Goal: Check status: Check status

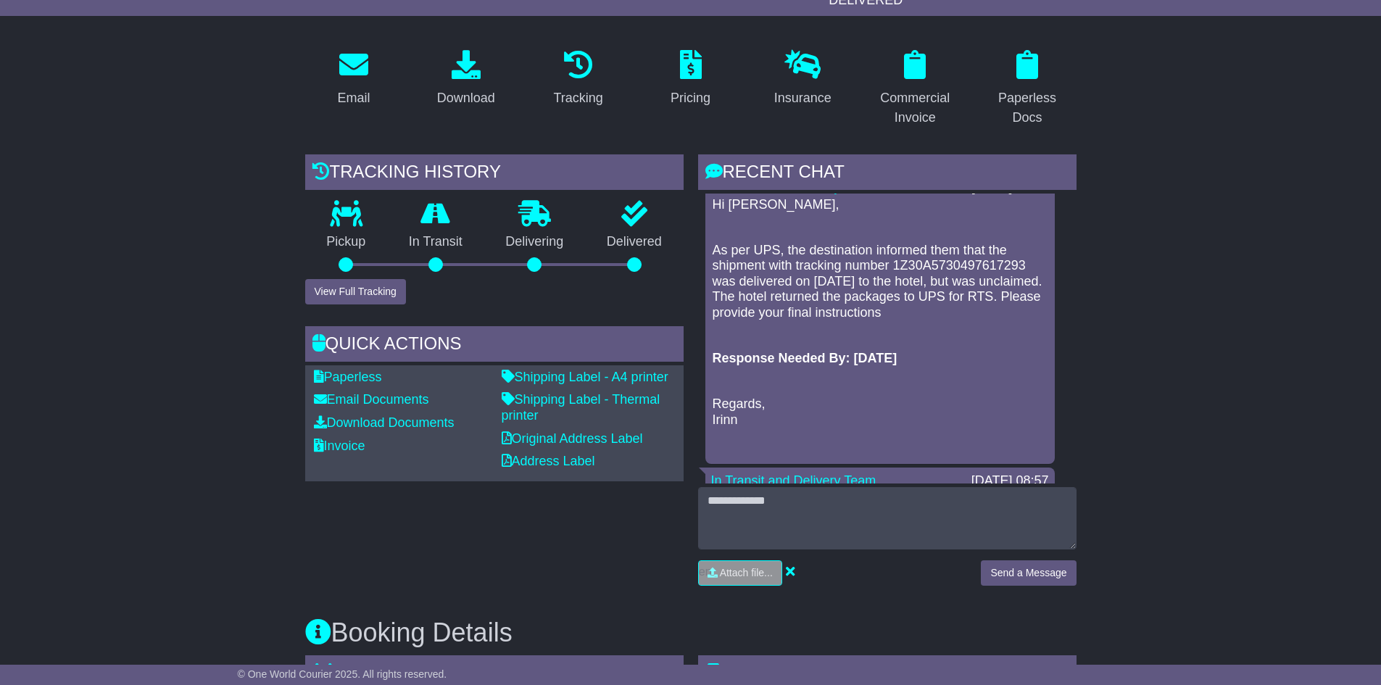
scroll to position [217, 0]
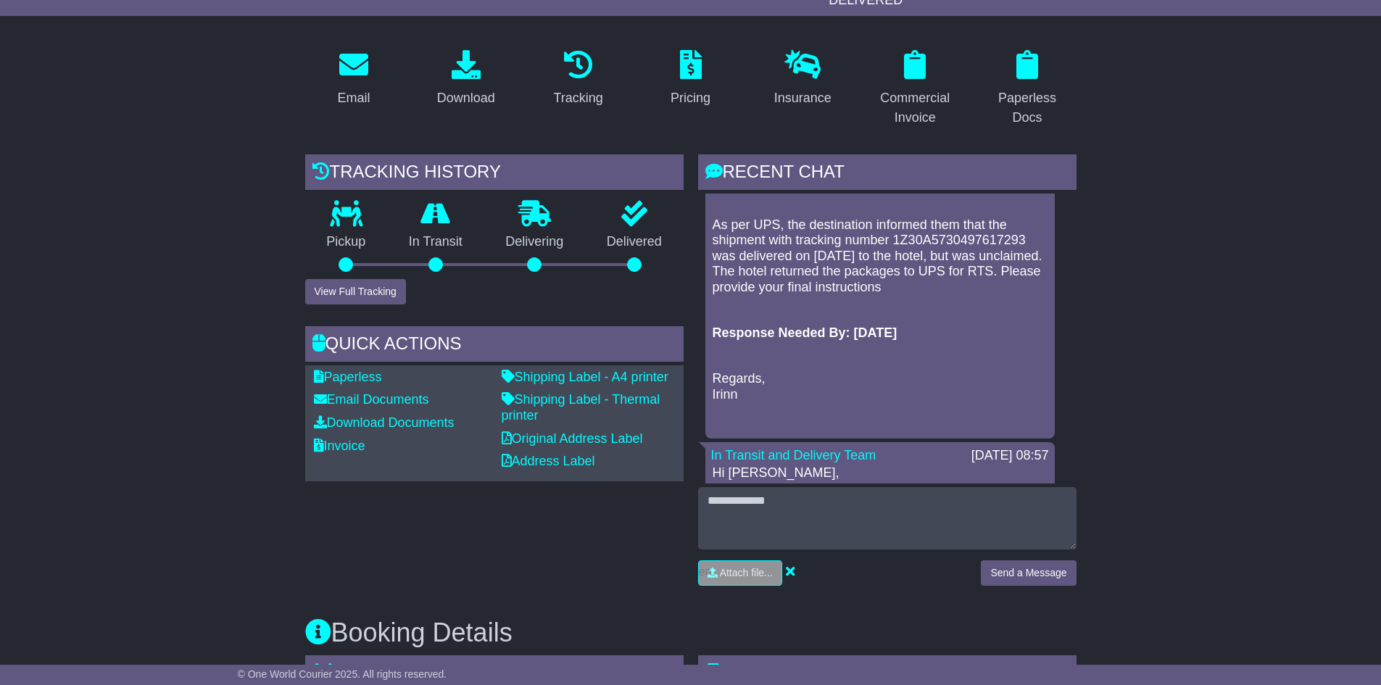
drag, startPoint x: 713, startPoint y: 331, endPoint x: 935, endPoint y: 327, distance: 222.6
click at [935, 327] on p "Response Needed By: [DATE]" at bounding box center [880, 333] width 335 height 16
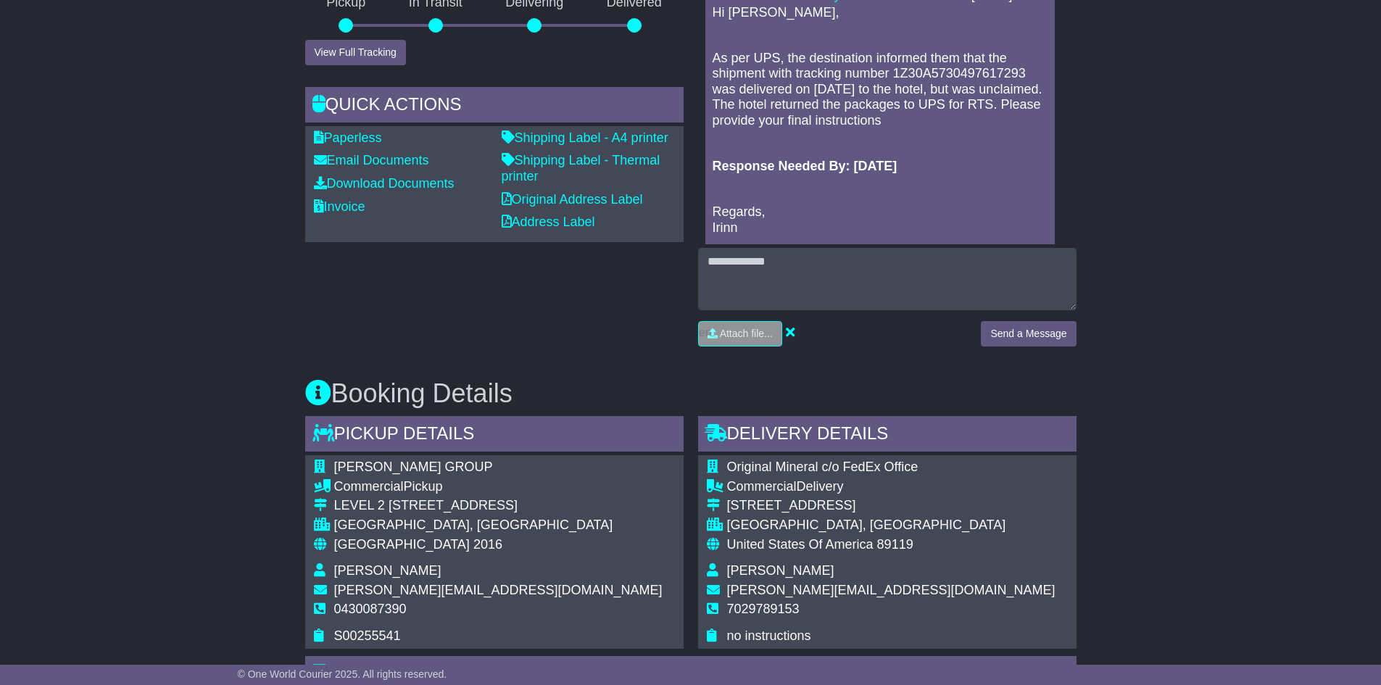
scroll to position [652, 0]
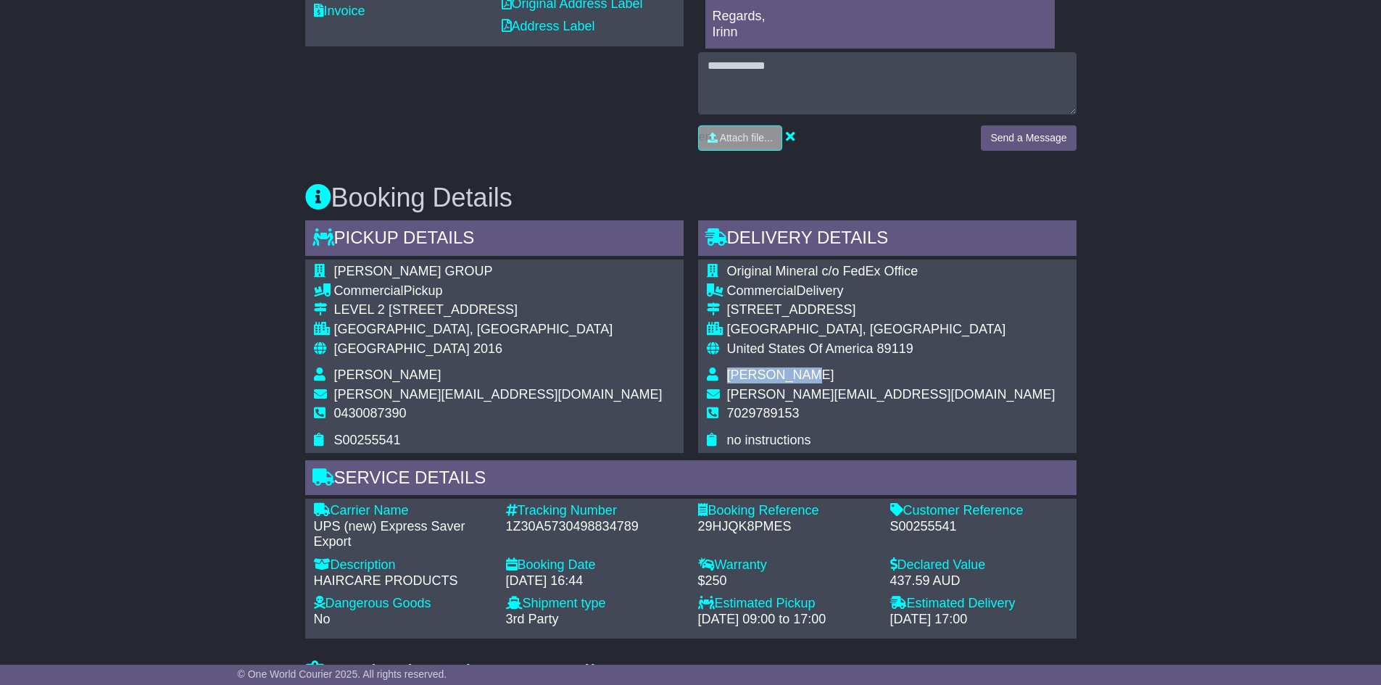
drag, startPoint x: 729, startPoint y: 376, endPoint x: 801, endPoint y: 368, distance: 72.3
click at [801, 368] on span "[PERSON_NAME]" at bounding box center [780, 375] width 107 height 14
click at [1229, 317] on div "Email Download Tracking Pricing Insurance" at bounding box center [690, 572] width 1381 height 1939
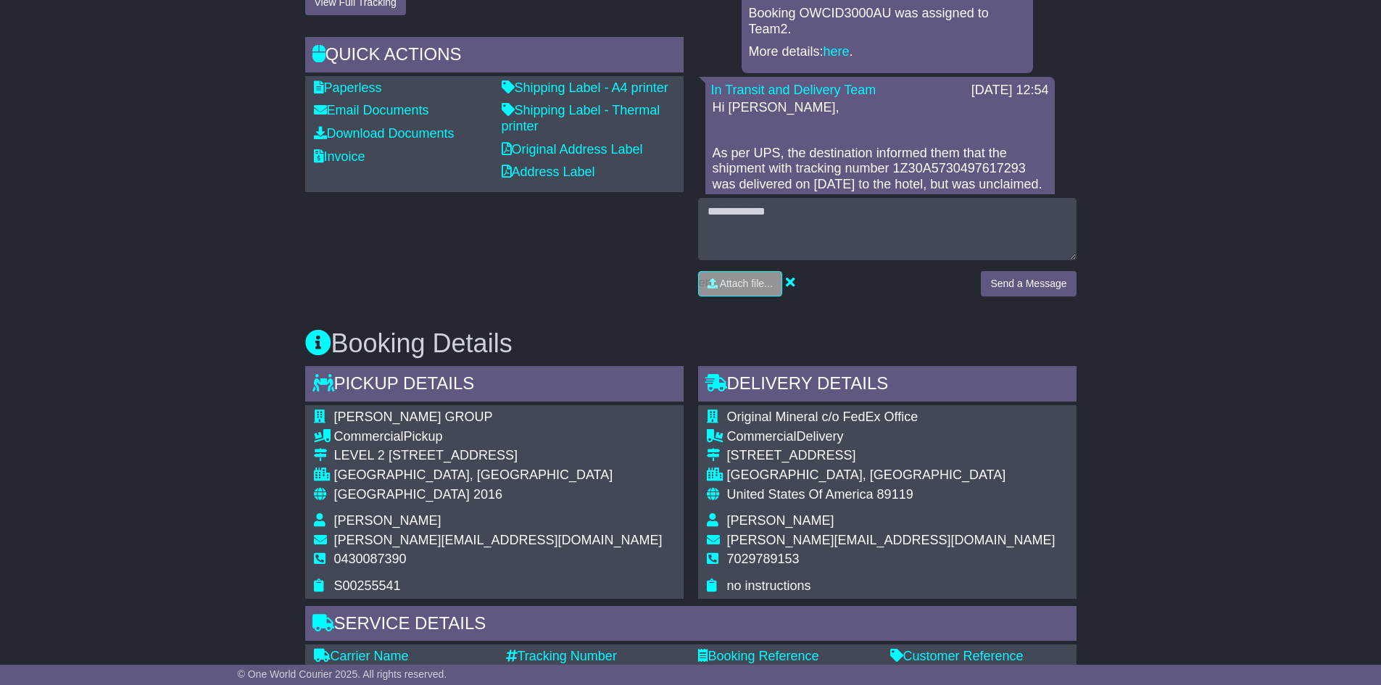
scroll to position [507, 0]
drag, startPoint x: 729, startPoint y: 518, endPoint x: 816, endPoint y: 518, distance: 87.0
click at [816, 518] on td "[PERSON_NAME]" at bounding box center [891, 522] width 328 height 20
drag, startPoint x: 726, startPoint y: 518, endPoint x: 834, endPoint y: 523, distance: 107.4
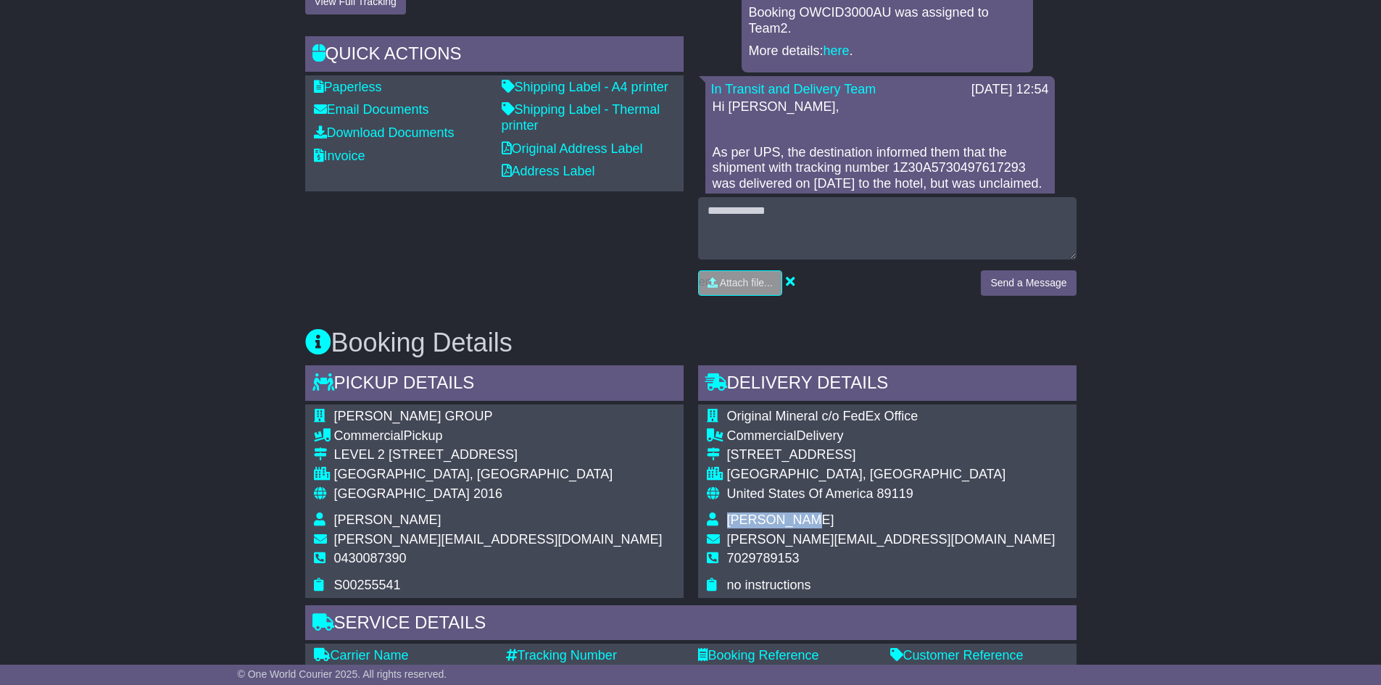
click at [834, 523] on td "[PERSON_NAME]" at bounding box center [891, 522] width 328 height 20
drag, startPoint x: 728, startPoint y: 421, endPoint x: 961, endPoint y: 413, distance: 232.8
click at [961, 413] on div "Original Mineral c/o FedEx Office Commercial Delivery [STREET_ADDRESS] [GEOGRAP…" at bounding box center [887, 500] width 378 height 193
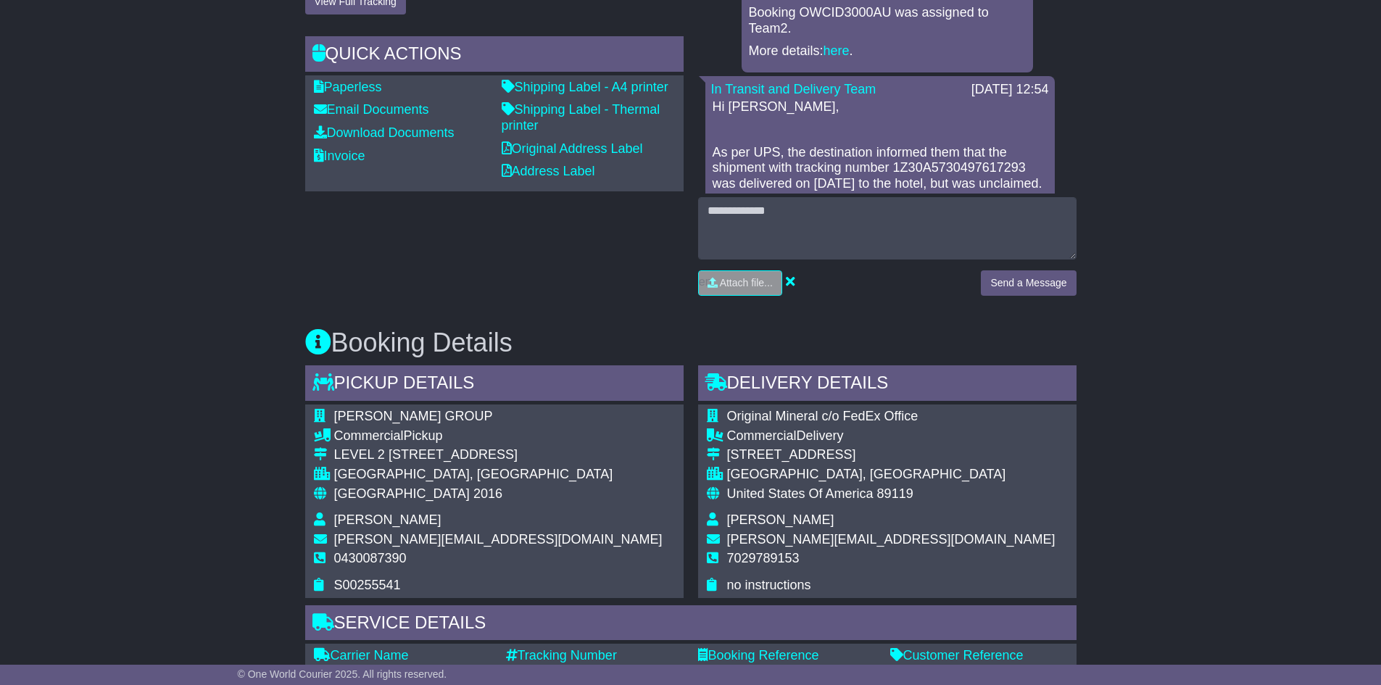
click at [947, 423] on div "Original Mineral c/o FedEx Office Commercial Delivery [STREET_ADDRESS] [GEOGRAP…" at bounding box center [887, 500] width 378 height 193
drag, startPoint x: 723, startPoint y: 418, endPoint x: 961, endPoint y: 418, distance: 238.5
click at [961, 418] on div "Original Mineral c/o FedEx Office Commercial Delivery [STREET_ADDRESS] [GEOGRAP…" at bounding box center [887, 500] width 378 height 193
drag, startPoint x: 728, startPoint y: 419, endPoint x: 950, endPoint y: 413, distance: 221.9
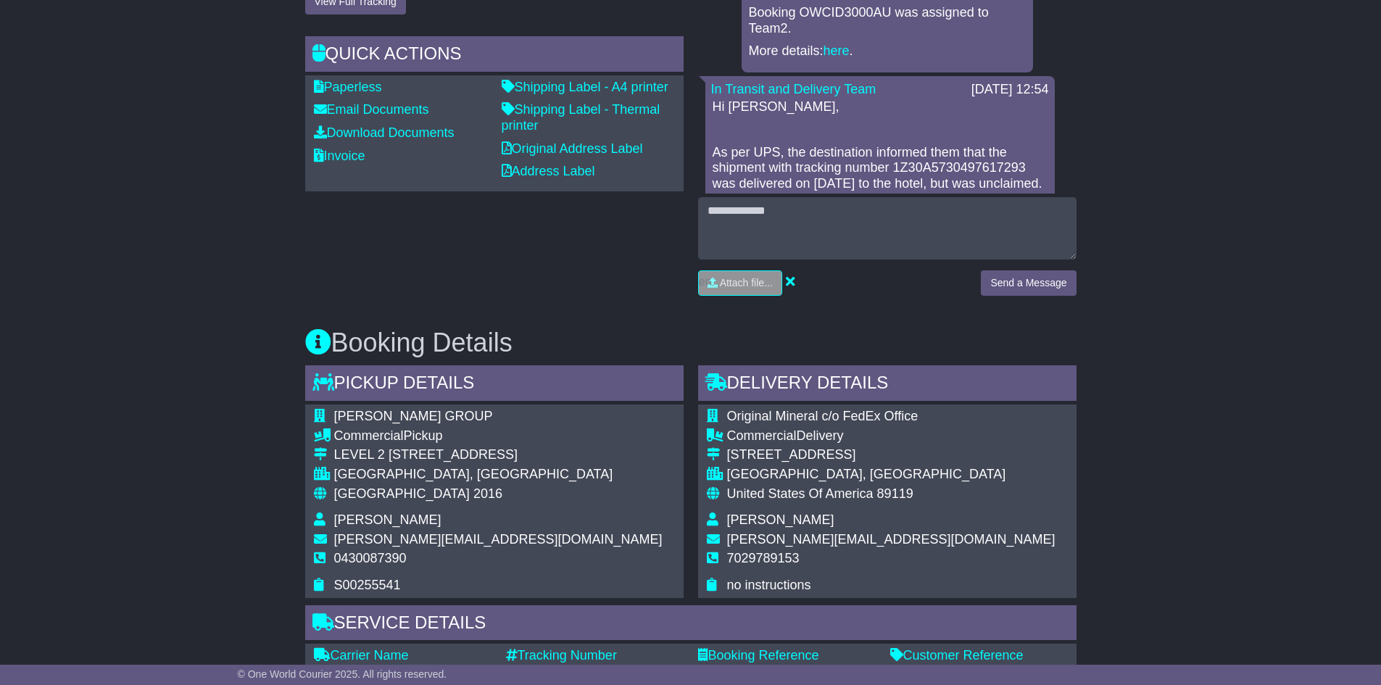
click at [950, 413] on div "Original Mineral c/o FedEx Office Commercial Delivery [STREET_ADDRESS] [GEOGRAP…" at bounding box center [887, 500] width 378 height 193
click at [905, 428] on div "Commercial Delivery" at bounding box center [891, 436] width 328 height 16
drag, startPoint x: 727, startPoint y: 416, endPoint x: 928, endPoint y: 414, distance: 200.8
click at [928, 414] on div "Original Mineral c/o FedEx Office Commercial Delivery [STREET_ADDRESS] [GEOGRAP…" at bounding box center [887, 500] width 378 height 193
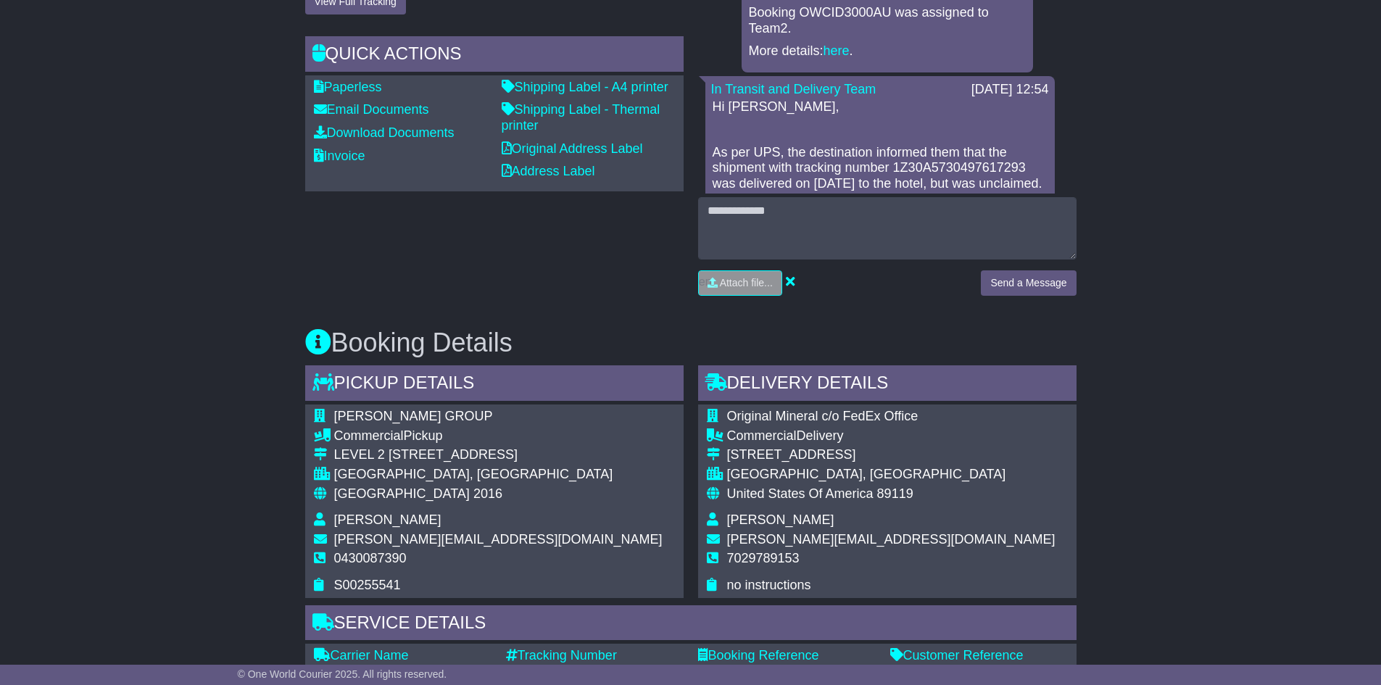
click at [928, 414] on div "Original Mineral c/o FedEx Office Commercial Delivery [STREET_ADDRESS] [GEOGRAP…" at bounding box center [887, 500] width 378 height 193
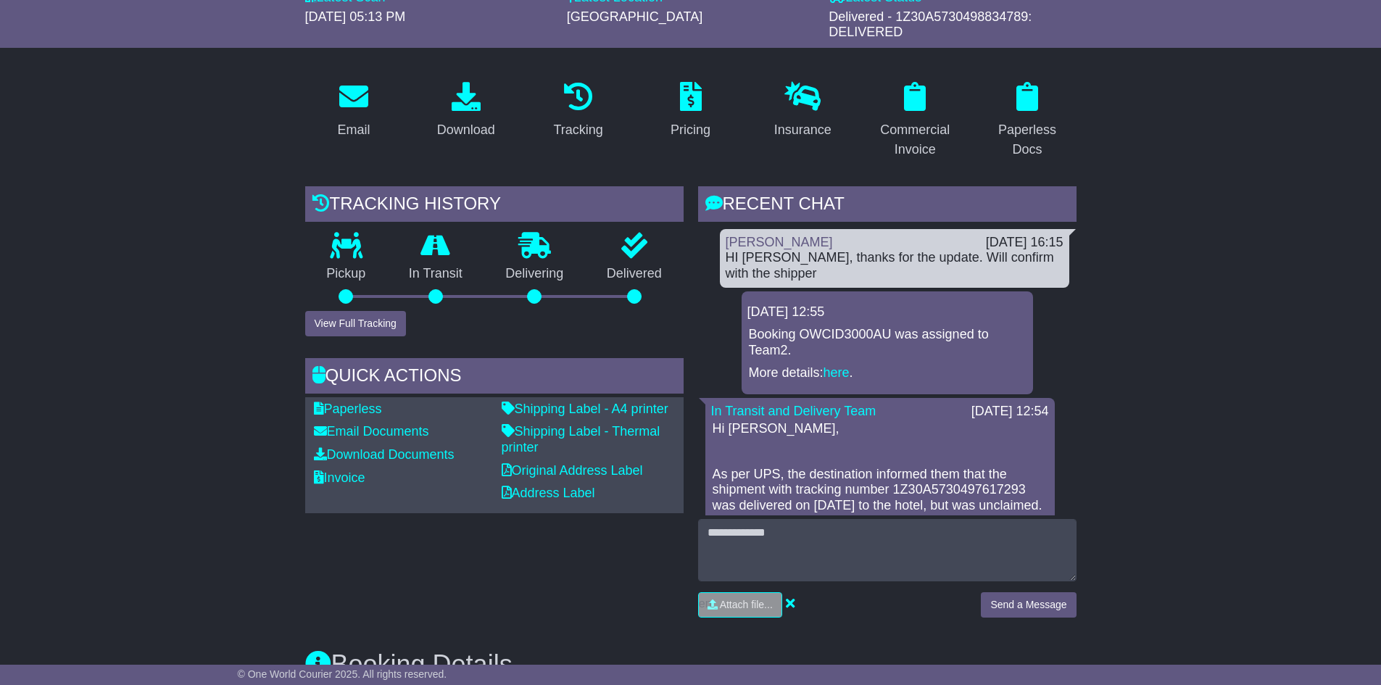
scroll to position [217, 0]
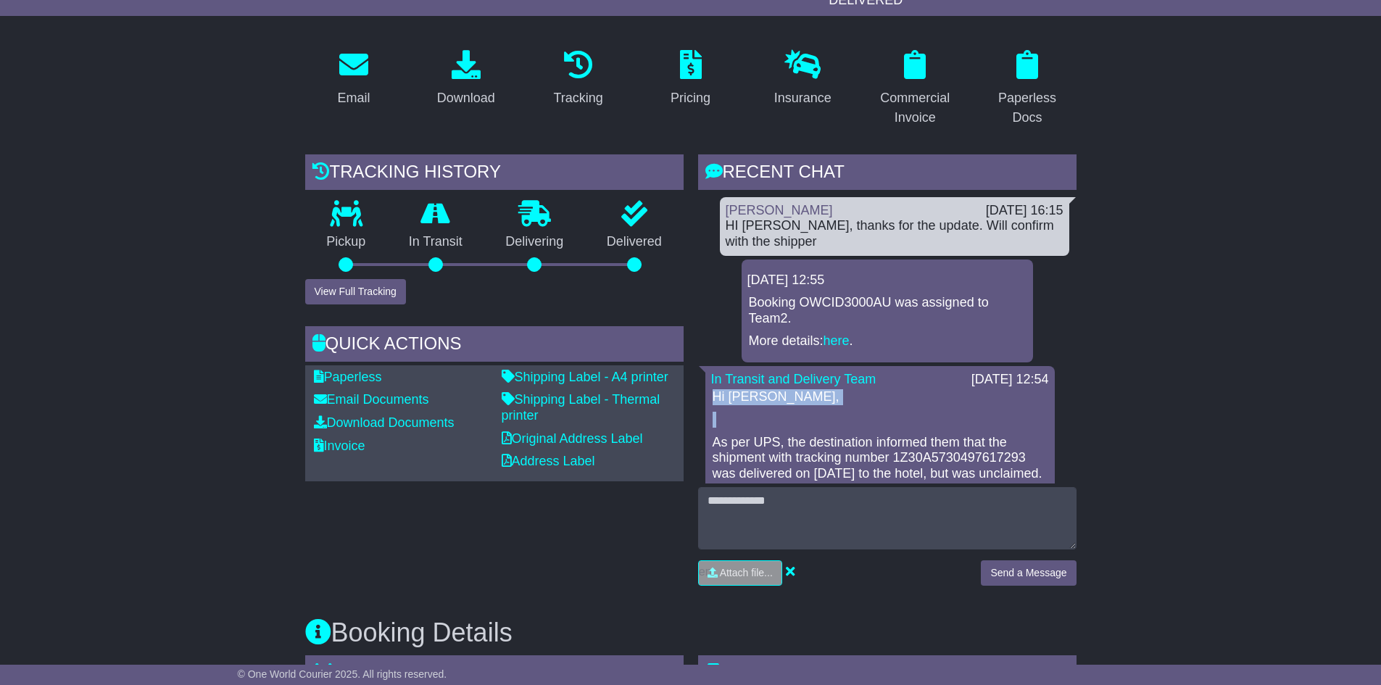
drag, startPoint x: 710, startPoint y: 397, endPoint x: 779, endPoint y: 405, distance: 68.7
click at [779, 405] on div "Hi [PERSON_NAME], As per UPS, the destination informed them that the shipment w…" at bounding box center [880, 516] width 338 height 254
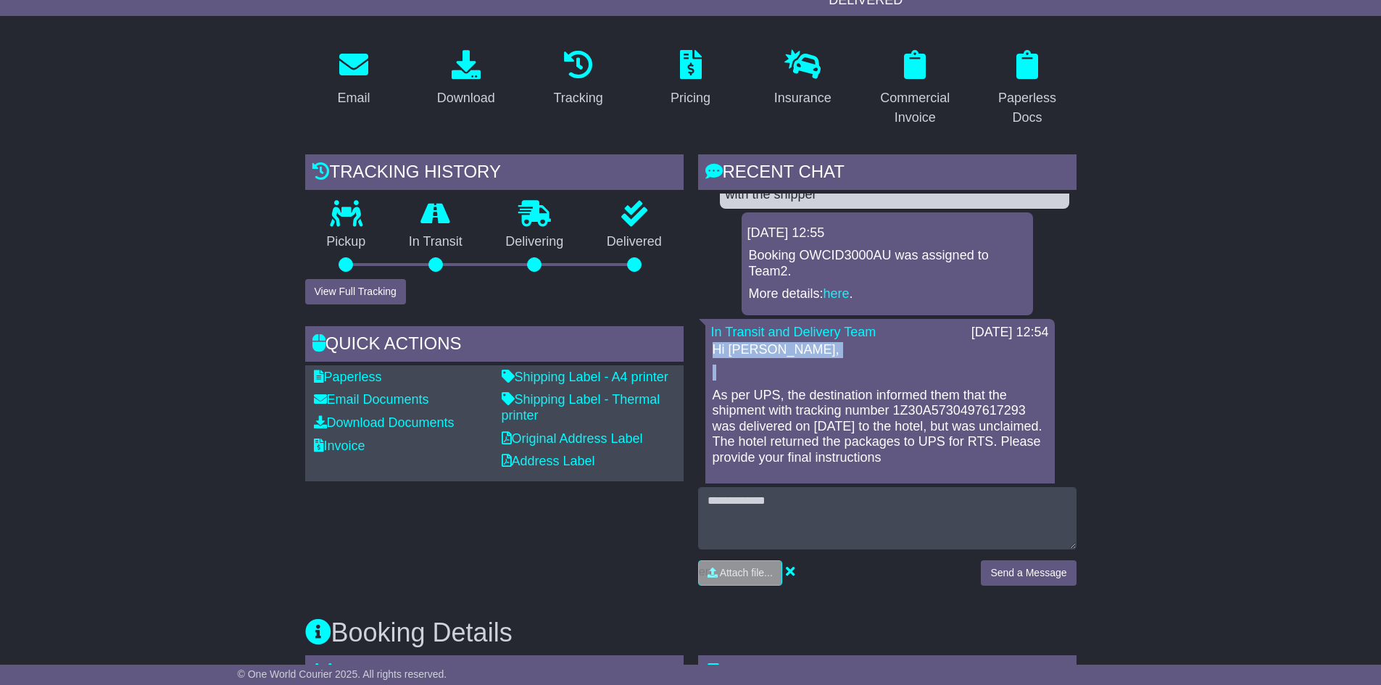
scroll to position [72, 0]
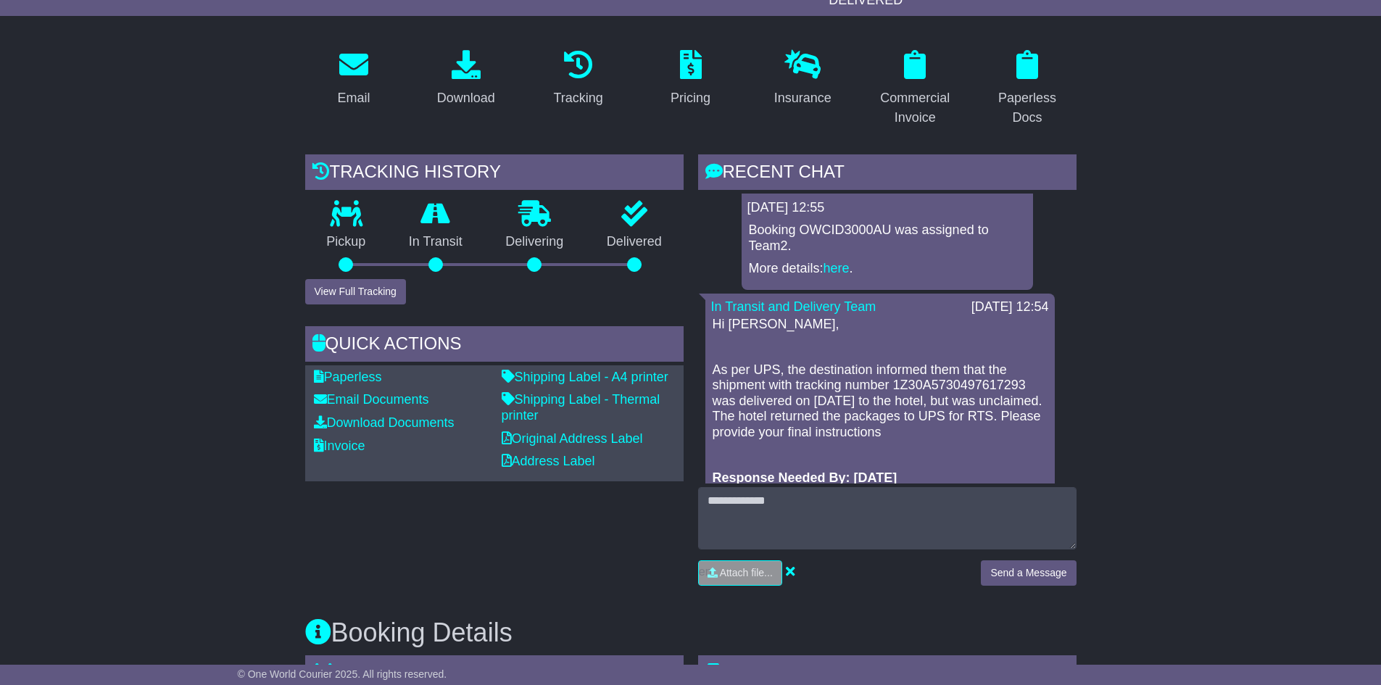
click at [726, 377] on p "As per UPS, the destination informed them that the shipment with tracking numbe…" at bounding box center [880, 401] width 335 height 78
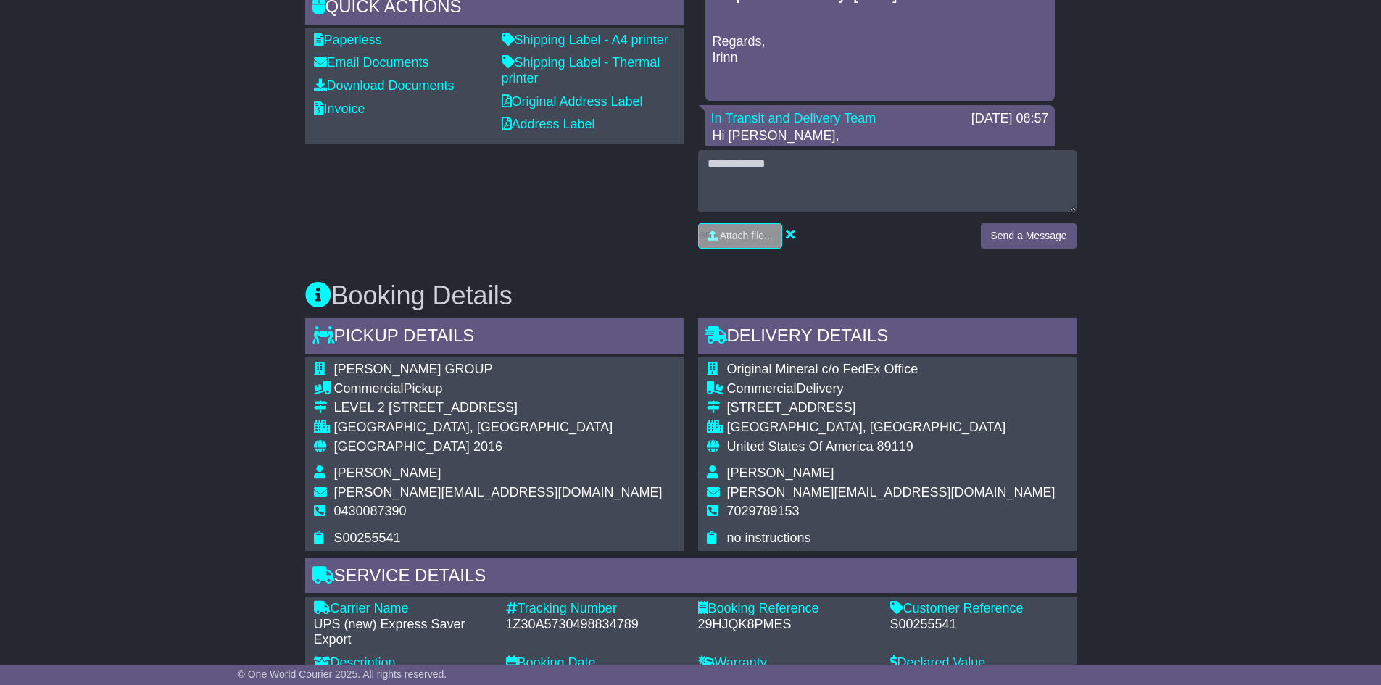
scroll to position [652, 0]
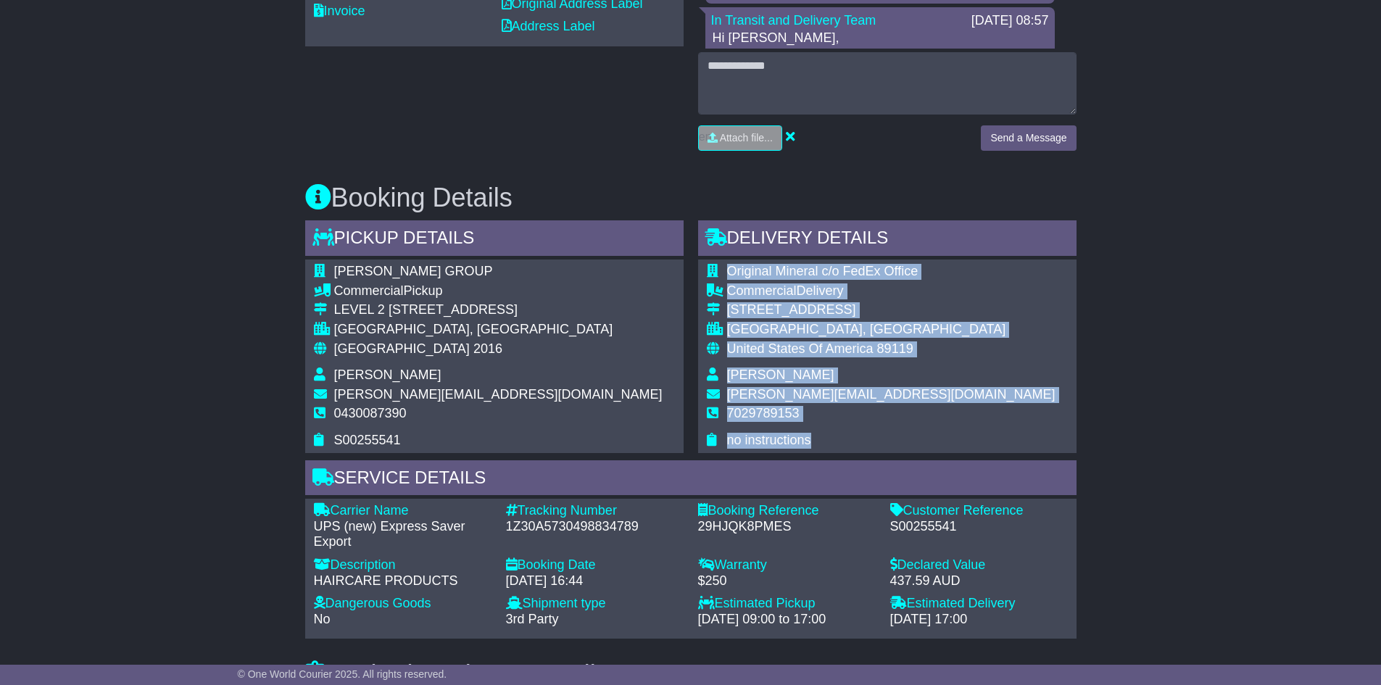
drag, startPoint x: 824, startPoint y: 438, endPoint x: 740, endPoint y: 269, distance: 188.7
click at [728, 270] on tbody "Original Mineral c/o FedEx Office Commercial Delivery [STREET_ADDRESS] [GEOGRAP…" at bounding box center [881, 356] width 349 height 184
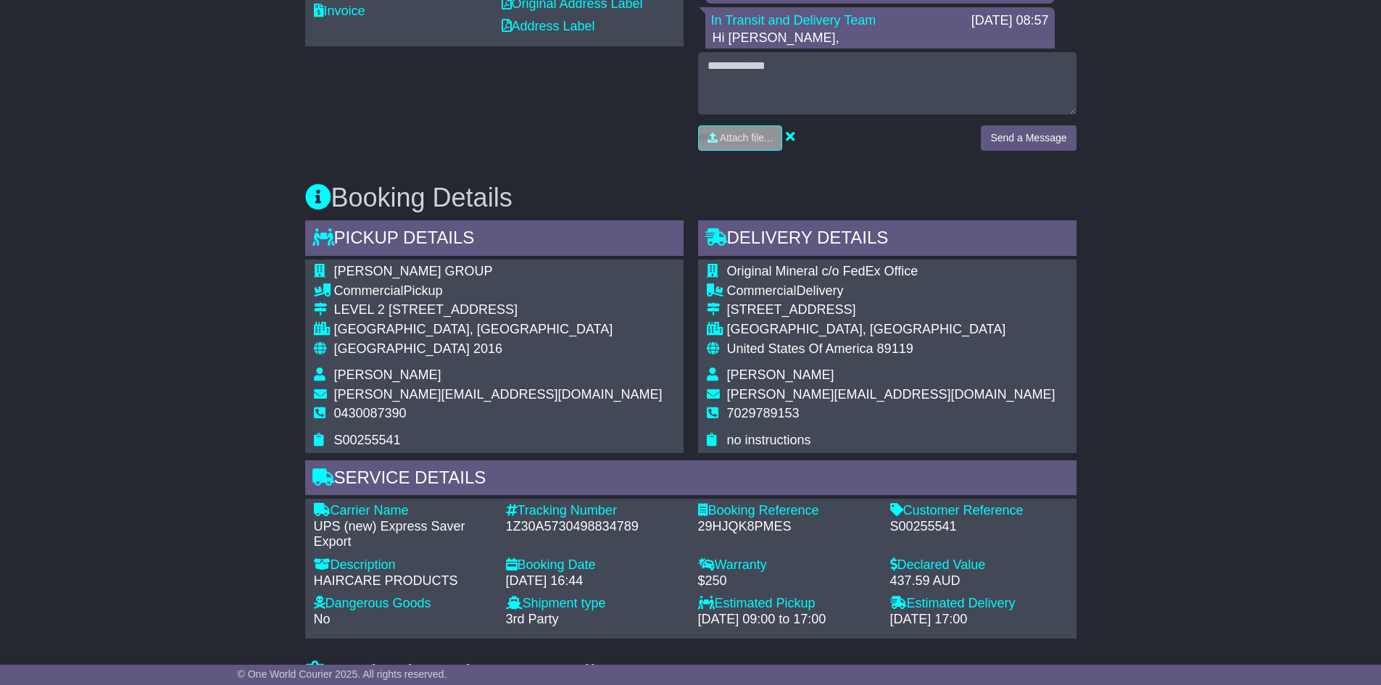
drag, startPoint x: 1202, startPoint y: 375, endPoint x: 1211, endPoint y: 373, distance: 8.8
click at [1205, 373] on div "Email Download Tracking Pricing Insurance" at bounding box center [690, 572] width 1381 height 1939
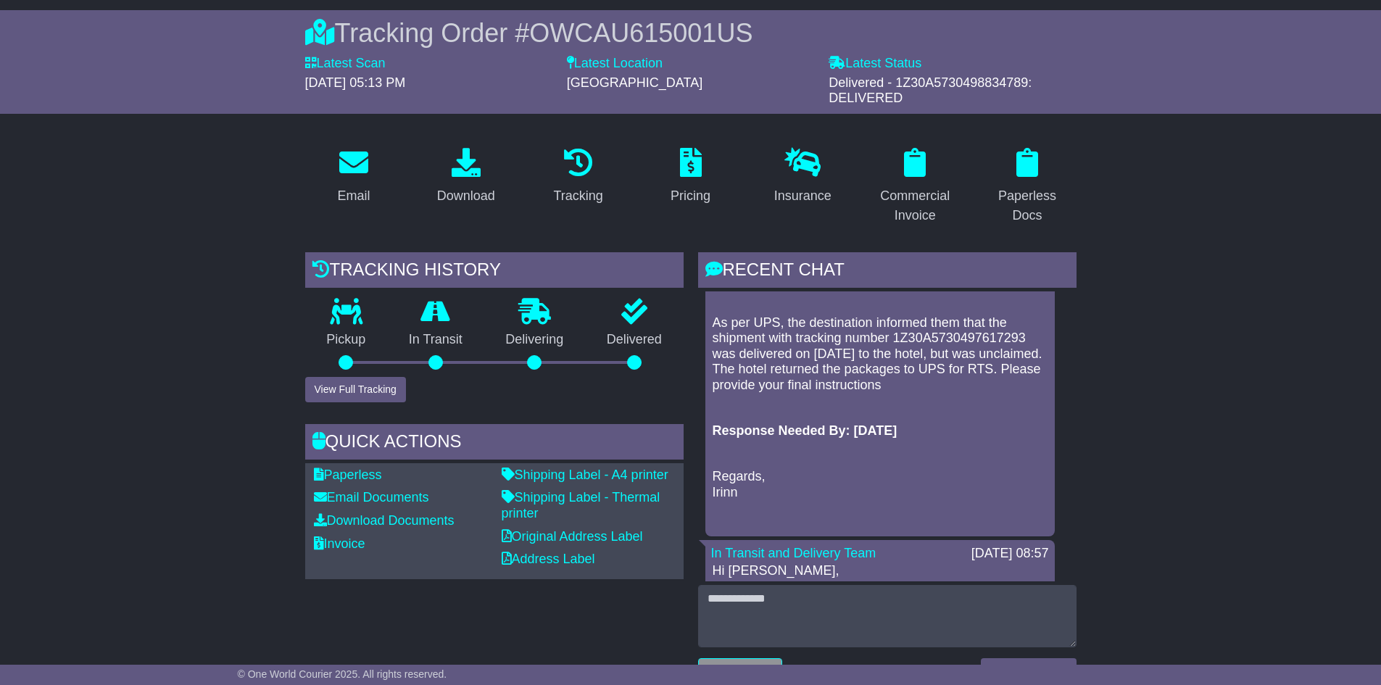
scroll to position [0, 0]
